Goal: Check status

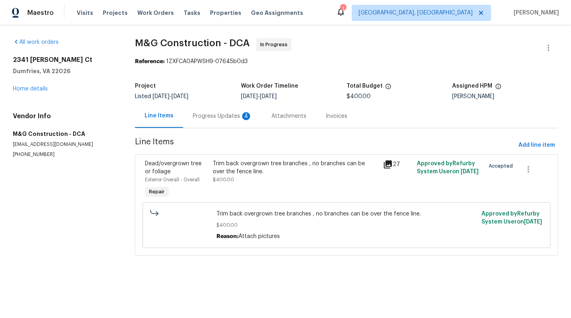
click at [203, 115] on div "Progress Updates 4" at bounding box center [222, 116] width 59 height 8
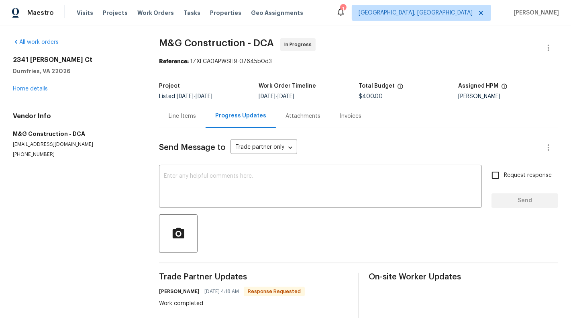
click at [188, 116] on div "Line Items" at bounding box center [182, 116] width 27 height 8
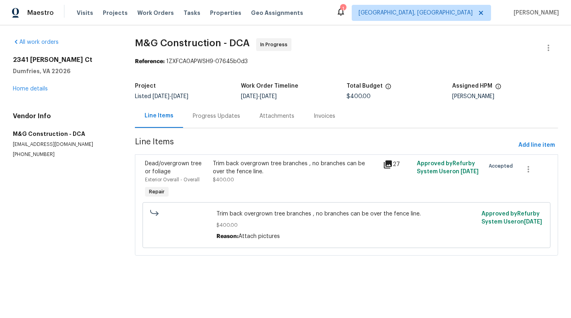
click at [235, 124] on div "Progress Updates" at bounding box center [216, 116] width 67 height 24
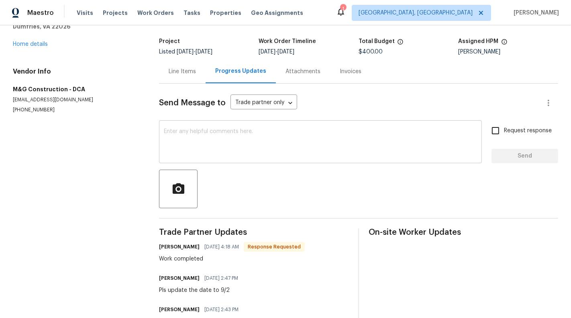
scroll to position [114, 0]
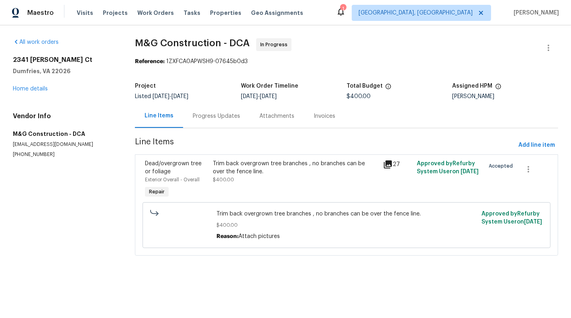
click at [257, 178] on div "Trim back overgrown tree branches , no branches can be over the fence line. $40…" at bounding box center [295, 171] width 165 height 24
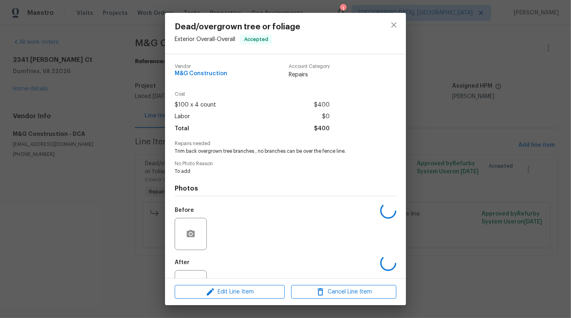
scroll to position [32, 0]
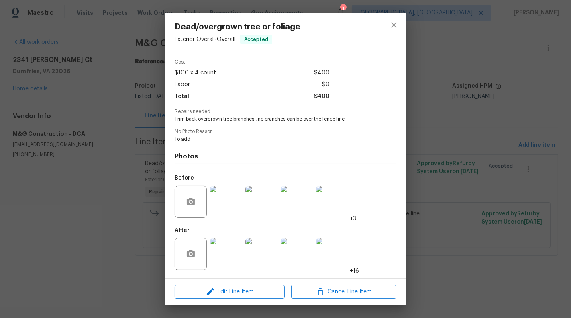
click at [230, 201] on img at bounding box center [226, 202] width 32 height 32
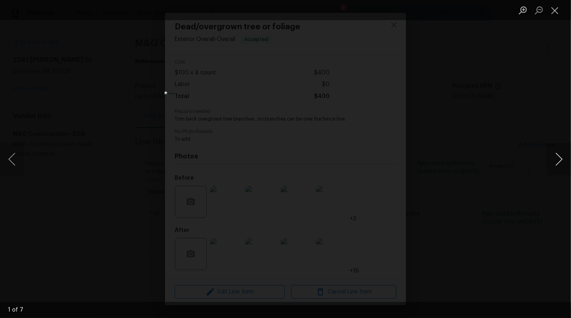
click at [514, 164] on button "Next image" at bounding box center [559, 159] width 24 height 32
click at [514, 10] on button "Close lightbox" at bounding box center [555, 10] width 16 height 14
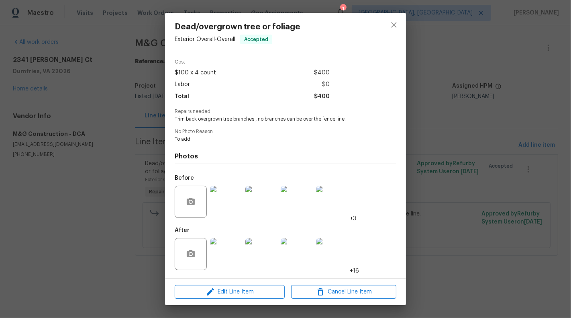
click at [227, 255] on img at bounding box center [226, 254] width 32 height 32
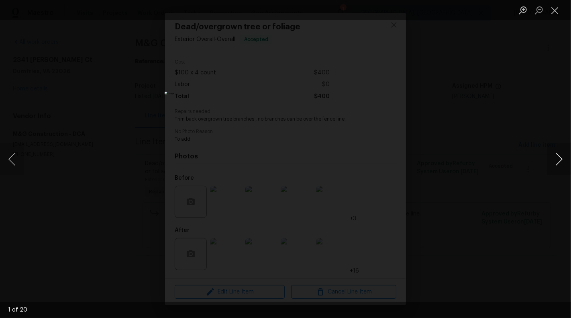
click at [514, 157] on button "Next image" at bounding box center [559, 159] width 24 height 32
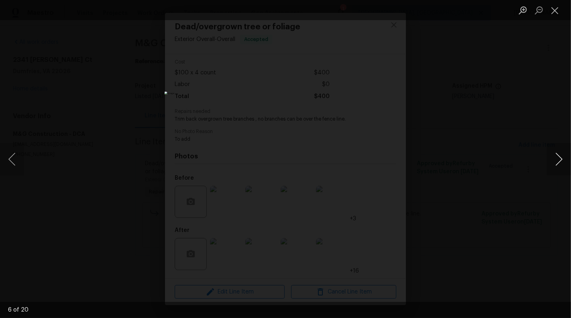
click at [514, 158] on button "Next image" at bounding box center [559, 159] width 24 height 32
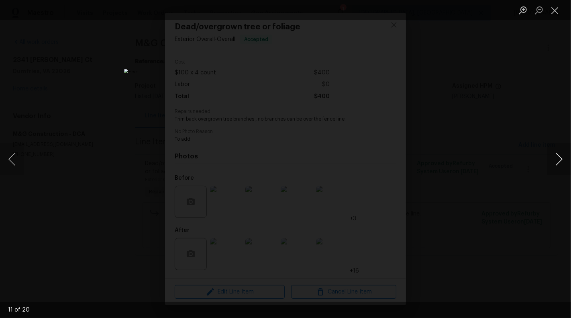
click at [514, 158] on button "Next image" at bounding box center [559, 159] width 24 height 32
click at [514, 156] on button "Next image" at bounding box center [559, 159] width 24 height 32
click at [514, 10] on button "Close lightbox" at bounding box center [555, 10] width 16 height 14
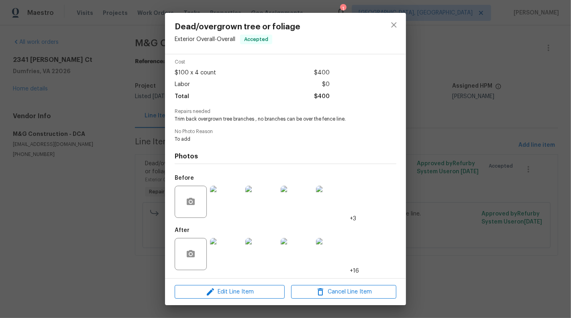
click at [230, 249] on img at bounding box center [226, 254] width 32 height 32
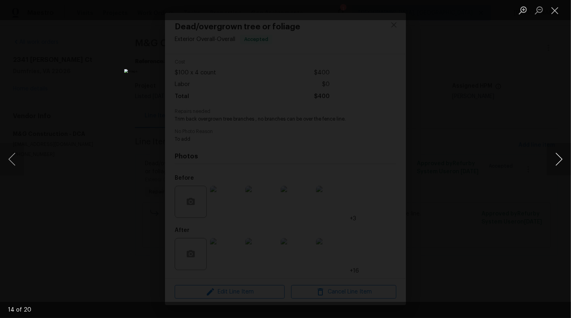
click at [514, 155] on button "Next image" at bounding box center [559, 159] width 24 height 32
click at [514, 153] on button "Next image" at bounding box center [559, 159] width 24 height 32
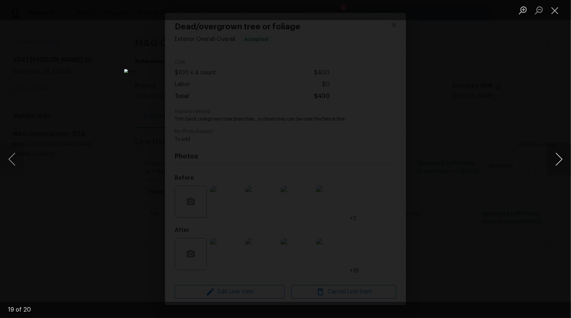
click at [514, 153] on button "Next image" at bounding box center [559, 159] width 24 height 32
click at [514, 159] on button "Next image" at bounding box center [559, 159] width 24 height 32
click at [514, 158] on button "Next image" at bounding box center [559, 159] width 24 height 32
click at [514, 163] on button "Next image" at bounding box center [559, 159] width 24 height 32
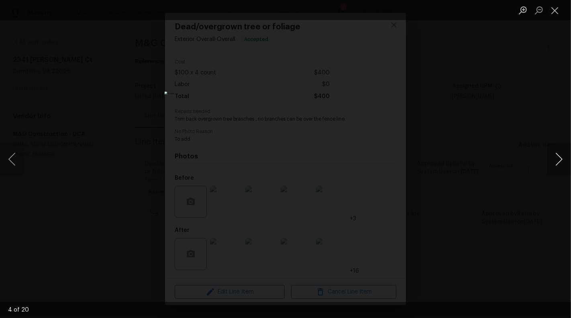
click at [514, 156] on button "Next image" at bounding box center [559, 159] width 24 height 32
click at [514, 286] on div "Lightbox" at bounding box center [285, 159] width 571 height 318
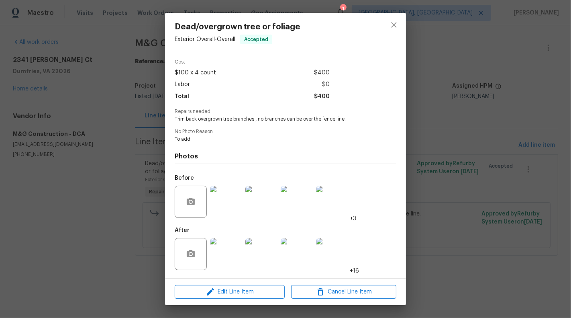
click at [228, 262] on img at bounding box center [226, 254] width 32 height 32
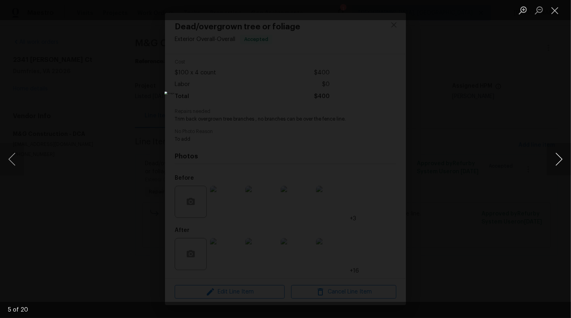
click at [514, 166] on button "Next image" at bounding box center [559, 159] width 24 height 32
click at [22, 161] on button "Previous image" at bounding box center [12, 159] width 24 height 32
click at [15, 161] on button "Previous image" at bounding box center [12, 159] width 24 height 32
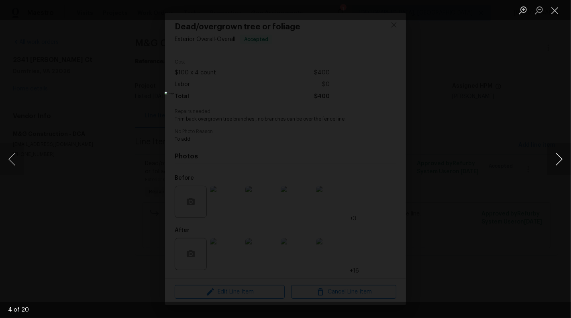
click at [514, 163] on button "Next image" at bounding box center [559, 159] width 24 height 32
click at [514, 158] on button "Next image" at bounding box center [559, 159] width 24 height 32
click at [514, 157] on button "Next image" at bounding box center [559, 159] width 24 height 32
click at [514, 160] on button "Next image" at bounding box center [559, 159] width 24 height 32
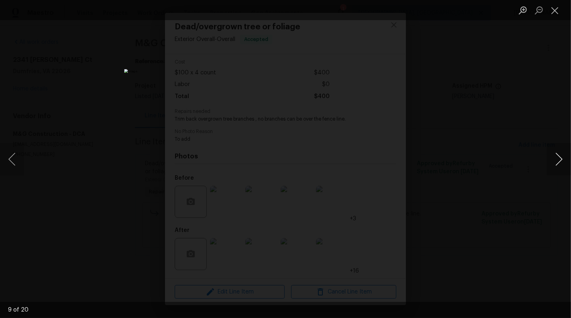
click at [514, 160] on button "Next image" at bounding box center [559, 159] width 24 height 32
click at [514, 165] on button "Next image" at bounding box center [559, 159] width 24 height 32
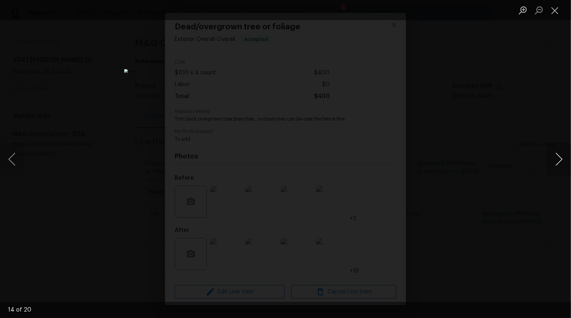
click at [514, 160] on button "Next image" at bounding box center [559, 159] width 24 height 32
click at [514, 165] on button "Next image" at bounding box center [559, 159] width 24 height 32
click at [14, 156] on button "Previous image" at bounding box center [12, 159] width 24 height 32
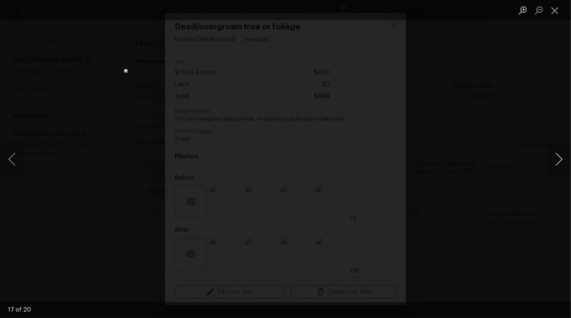
click at [514, 157] on button "Next image" at bounding box center [559, 159] width 24 height 32
click at [514, 158] on button "Next image" at bounding box center [559, 159] width 24 height 32
click at [514, 13] on button "Close lightbox" at bounding box center [555, 10] width 16 height 14
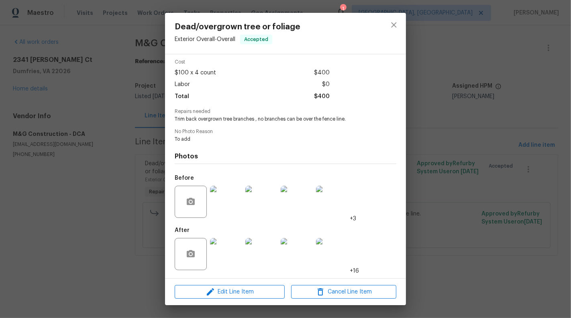
click at [464, 165] on div "Dead/overgrown tree or foliage Exterior Overall - Overall Accepted Vendor M&G C…" at bounding box center [285, 159] width 571 height 318
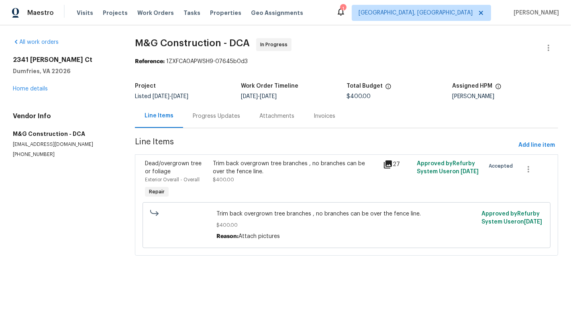
click at [202, 110] on div "Progress Updates" at bounding box center [216, 116] width 67 height 24
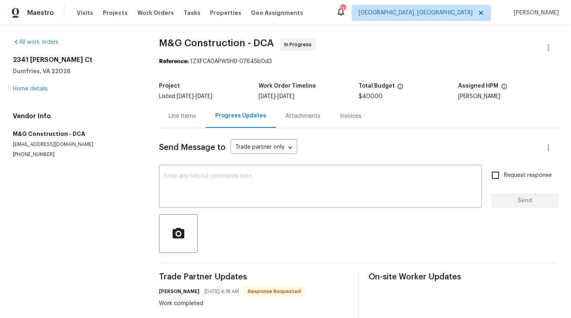
click at [175, 110] on div "Line Items" at bounding box center [182, 116] width 47 height 24
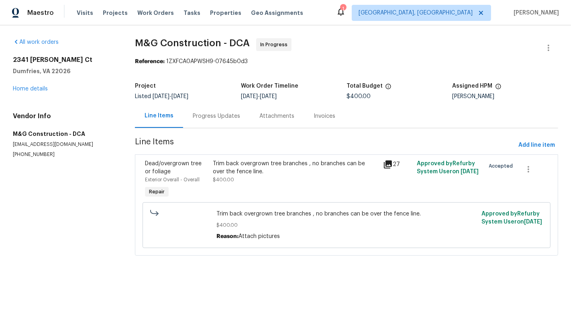
click at [212, 113] on div "Progress Updates" at bounding box center [216, 116] width 47 height 8
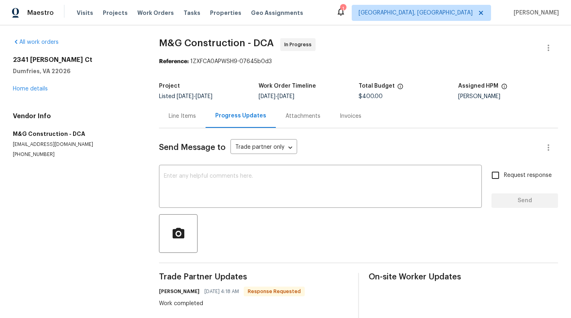
scroll to position [114, 0]
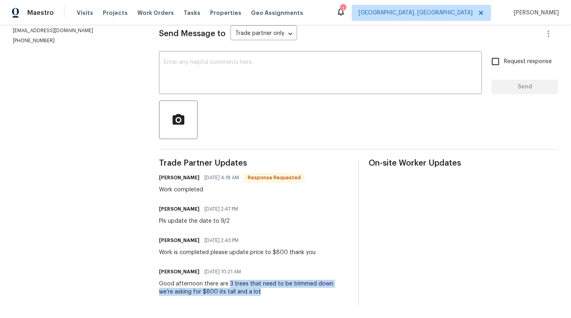
copy div "3 trees that need to be trimmed down we’re asking for $800 its tall and a lot"
drag, startPoint x: 227, startPoint y: 284, endPoint x: 340, endPoint y: 289, distance: 113.0
click at [340, 286] on div "Good afternoon there are 3 trees that need to be trimmed down we’re asking for …" at bounding box center [254, 287] width 190 height 16
